Goal: Register for event/course

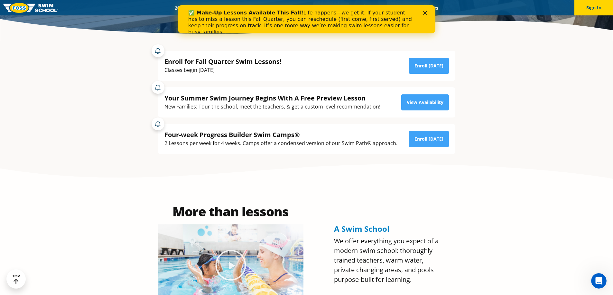
scroll to position [64, 0]
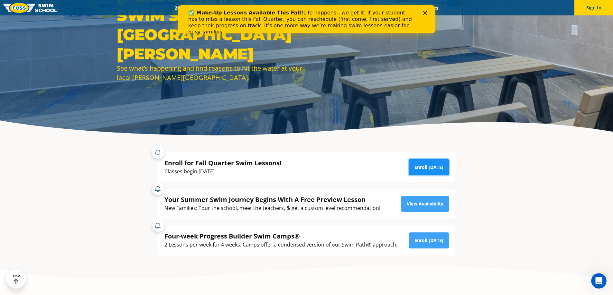
click at [420, 164] on link "Enroll [DATE]" at bounding box center [429, 167] width 40 height 16
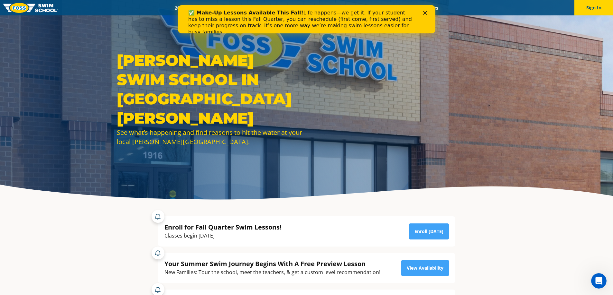
click at [424, 13] on polygon "Close" at bounding box center [424, 13] width 4 height 4
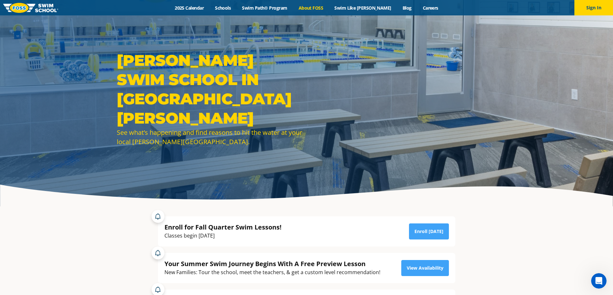
click at [329, 6] on link "About FOSS" at bounding box center [311, 8] width 36 height 6
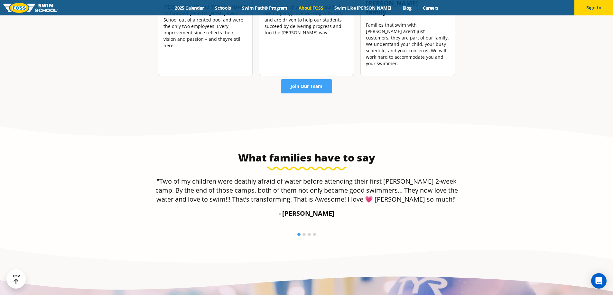
scroll to position [965, 0]
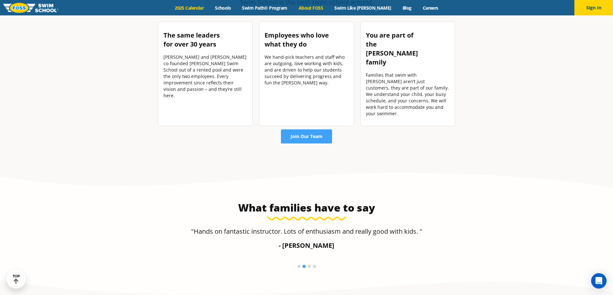
click at [197, 7] on link "2025 Calendar" at bounding box center [189, 8] width 40 height 6
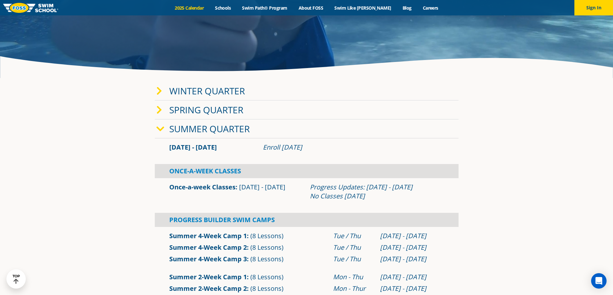
click at [235, 129] on link "Summer Quarter" at bounding box center [209, 129] width 80 height 12
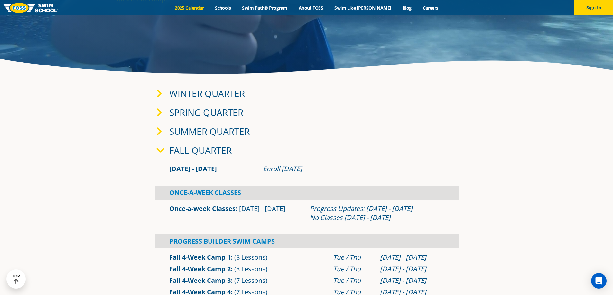
scroll to position [64, 0]
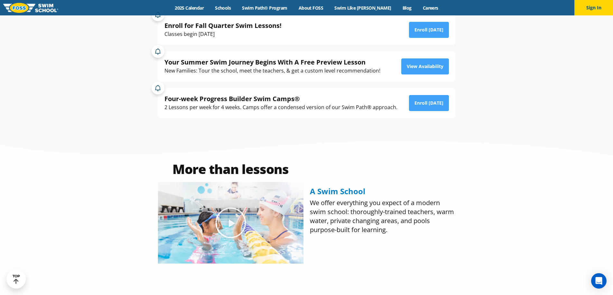
scroll to position [193, 0]
